Goal: Information Seeking & Learning: Learn about a topic

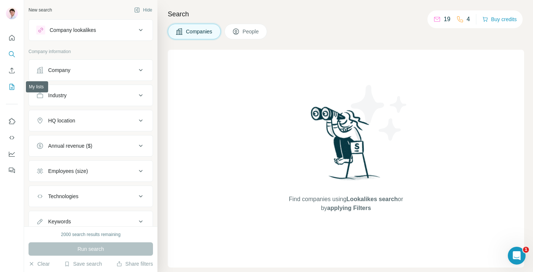
click at [12, 87] on icon "My lists" at bounding box center [13, 86] width 4 height 5
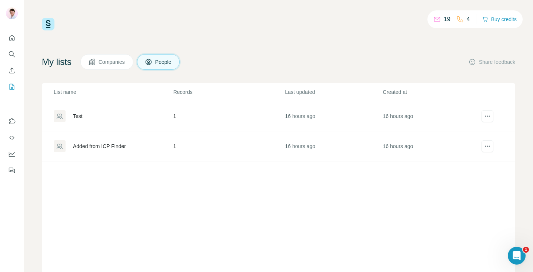
click at [109, 149] on div "Added from ICP Finder" at bounding box center [99, 145] width 53 height 7
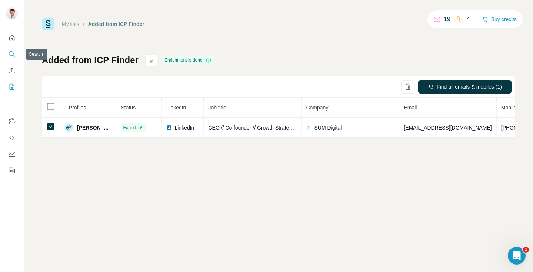
click at [11, 56] on icon "Search" at bounding box center [11, 53] width 7 height 7
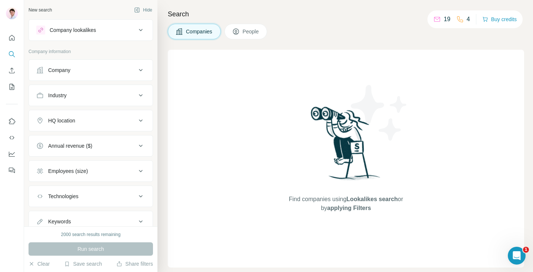
click at [246, 33] on span "People" at bounding box center [251, 31] width 17 height 7
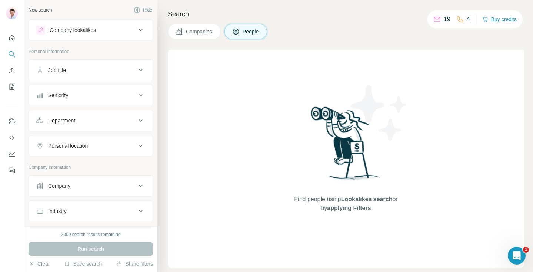
click at [213, 29] on span "Companies" at bounding box center [199, 31] width 27 height 7
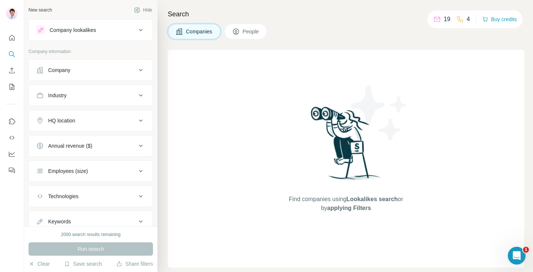
click at [246, 31] on span "People" at bounding box center [251, 31] width 17 height 7
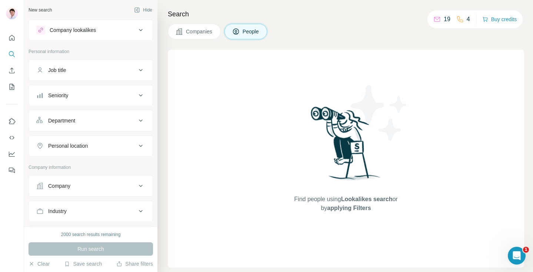
click at [192, 33] on span "Companies" at bounding box center [199, 31] width 27 height 7
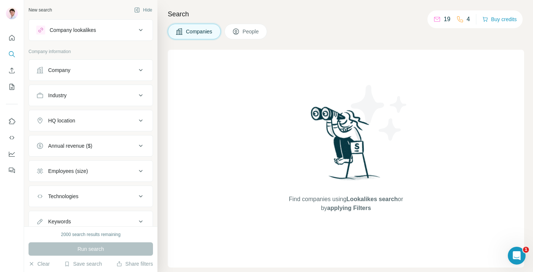
click at [235, 32] on icon at bounding box center [236, 32] width 6 height 6
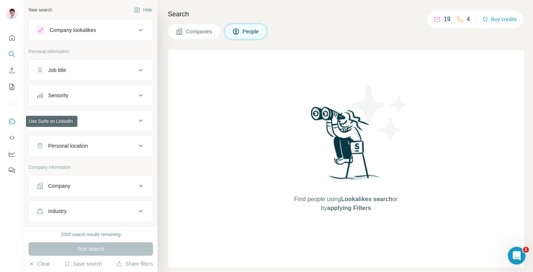
click at [14, 122] on icon "Use Surfe on LinkedIn" at bounding box center [12, 121] width 6 height 6
click at [14, 70] on icon "Enrich CSV" at bounding box center [11, 70] width 7 height 7
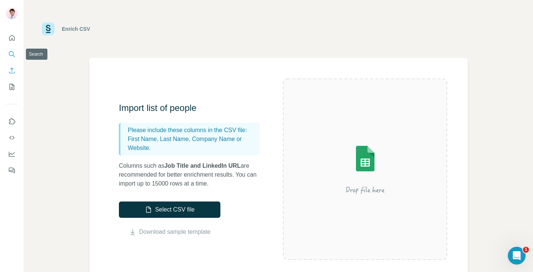
click at [14, 57] on icon "Search" at bounding box center [11, 53] width 7 height 7
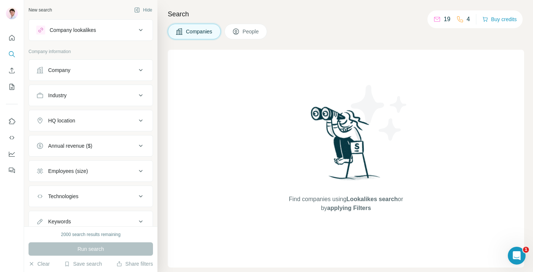
click at [113, 33] on div "Company lookalikes" at bounding box center [86, 30] width 100 height 9
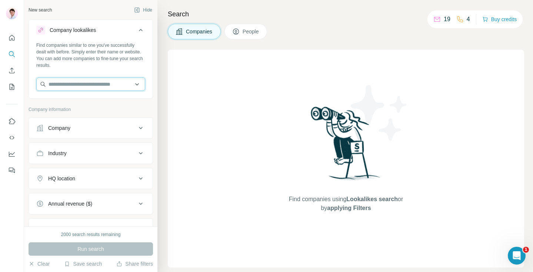
click at [91, 87] on input "text" at bounding box center [90, 83] width 109 height 13
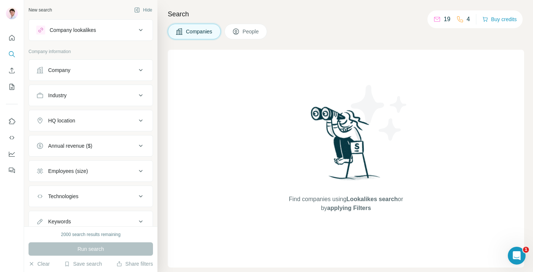
click at [254, 32] on span "People" at bounding box center [251, 31] width 17 height 7
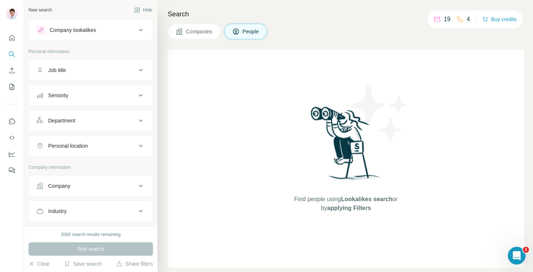
click at [192, 29] on span "Companies" at bounding box center [199, 31] width 27 height 7
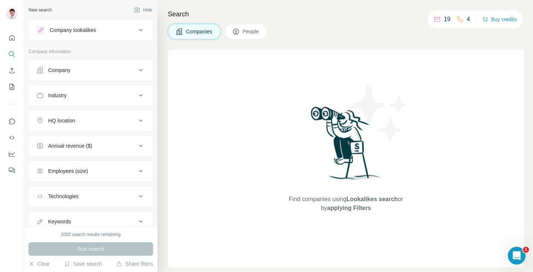
click at [240, 34] on icon at bounding box center [235, 31] width 7 height 7
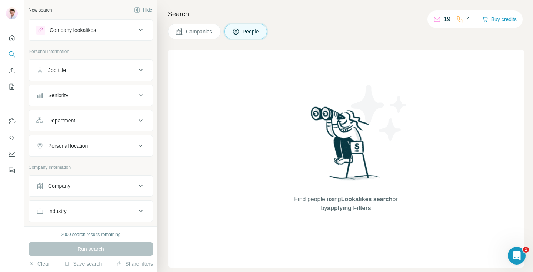
click at [191, 29] on span "Companies" at bounding box center [199, 31] width 27 height 7
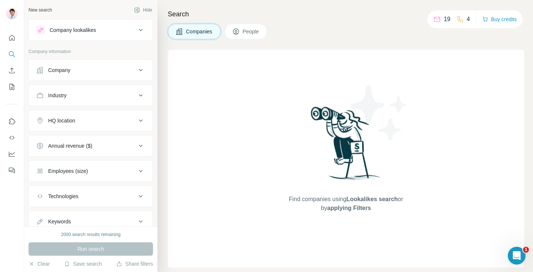
click at [119, 33] on div "Company lookalikes" at bounding box center [86, 30] width 100 height 9
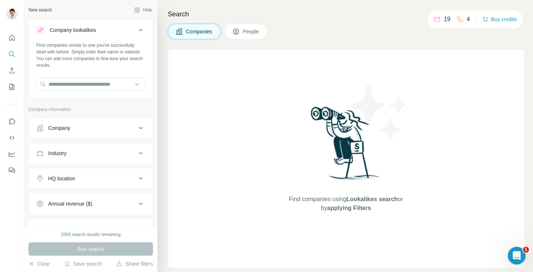
click at [119, 34] on div "Company lookalikes" at bounding box center [86, 30] width 100 height 9
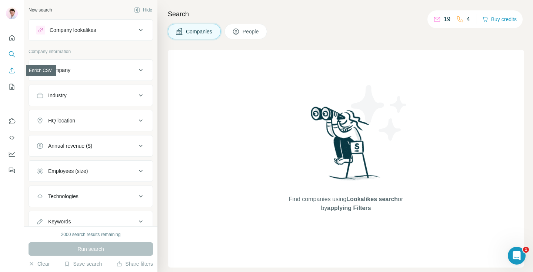
click at [15, 74] on button "Enrich CSV" at bounding box center [12, 70] width 12 height 13
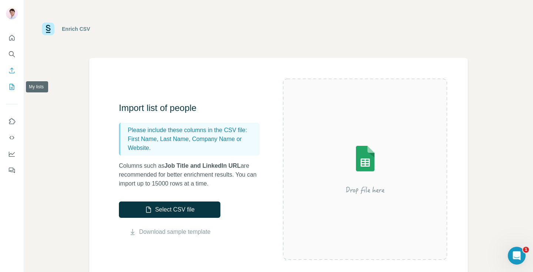
click at [13, 86] on icon "My lists" at bounding box center [11, 86] width 7 height 7
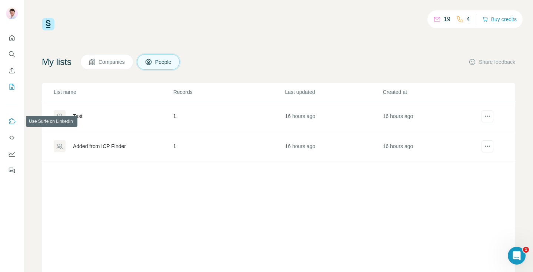
click at [13, 122] on icon "Use Surfe on LinkedIn" at bounding box center [11, 120] width 7 height 7
click at [14, 54] on icon "Search" at bounding box center [11, 53] width 7 height 7
